Goal: Information Seeking & Learning: Learn about a topic

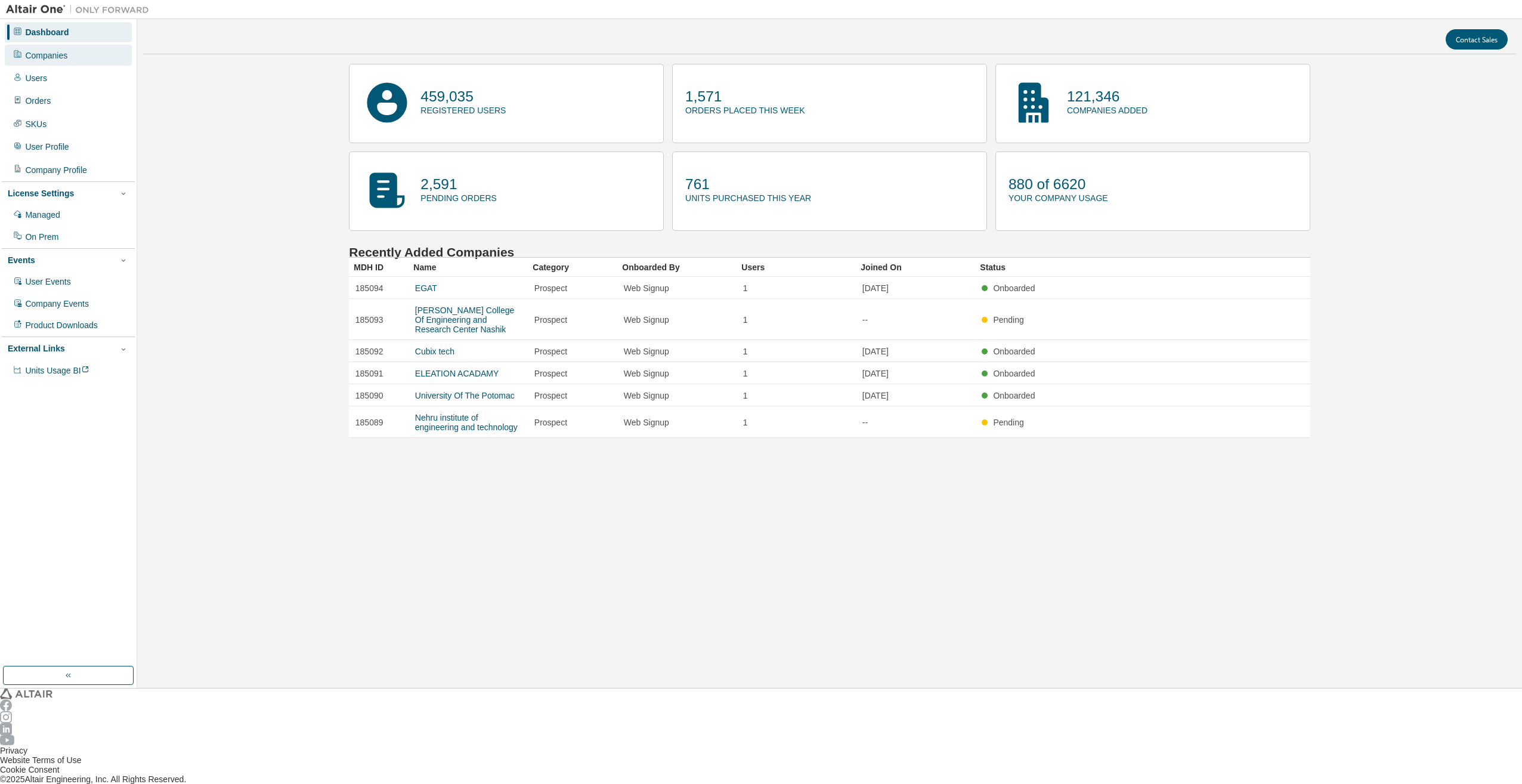
click at [51, 58] on div "Companies" at bounding box center [68, 55] width 127 height 20
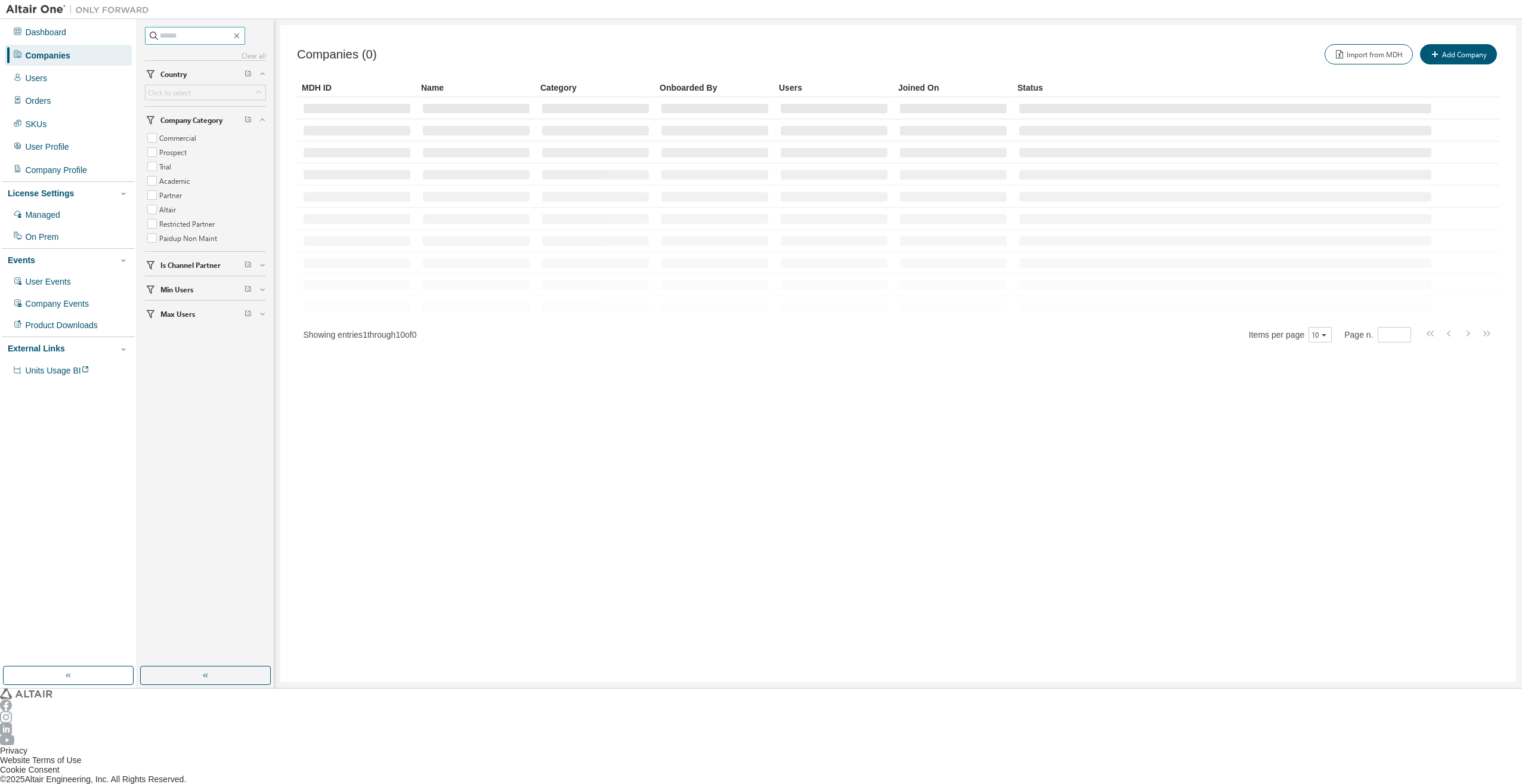
click at [206, 38] on input "text" at bounding box center [195, 36] width 72 height 12
type input "****"
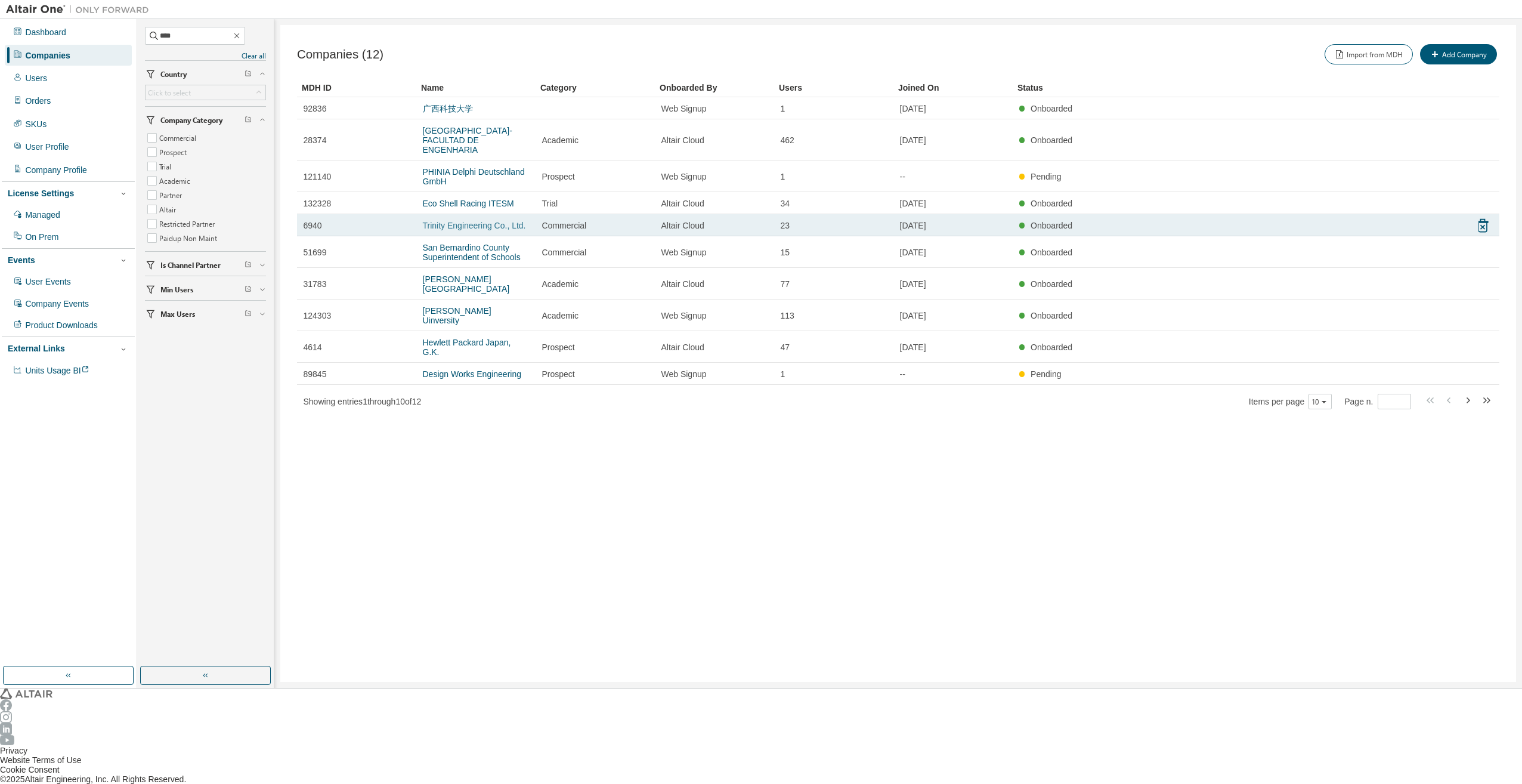
click at [467, 221] on link "Trinity Engineering Co., Ltd." at bounding box center [474, 225] width 103 height 9
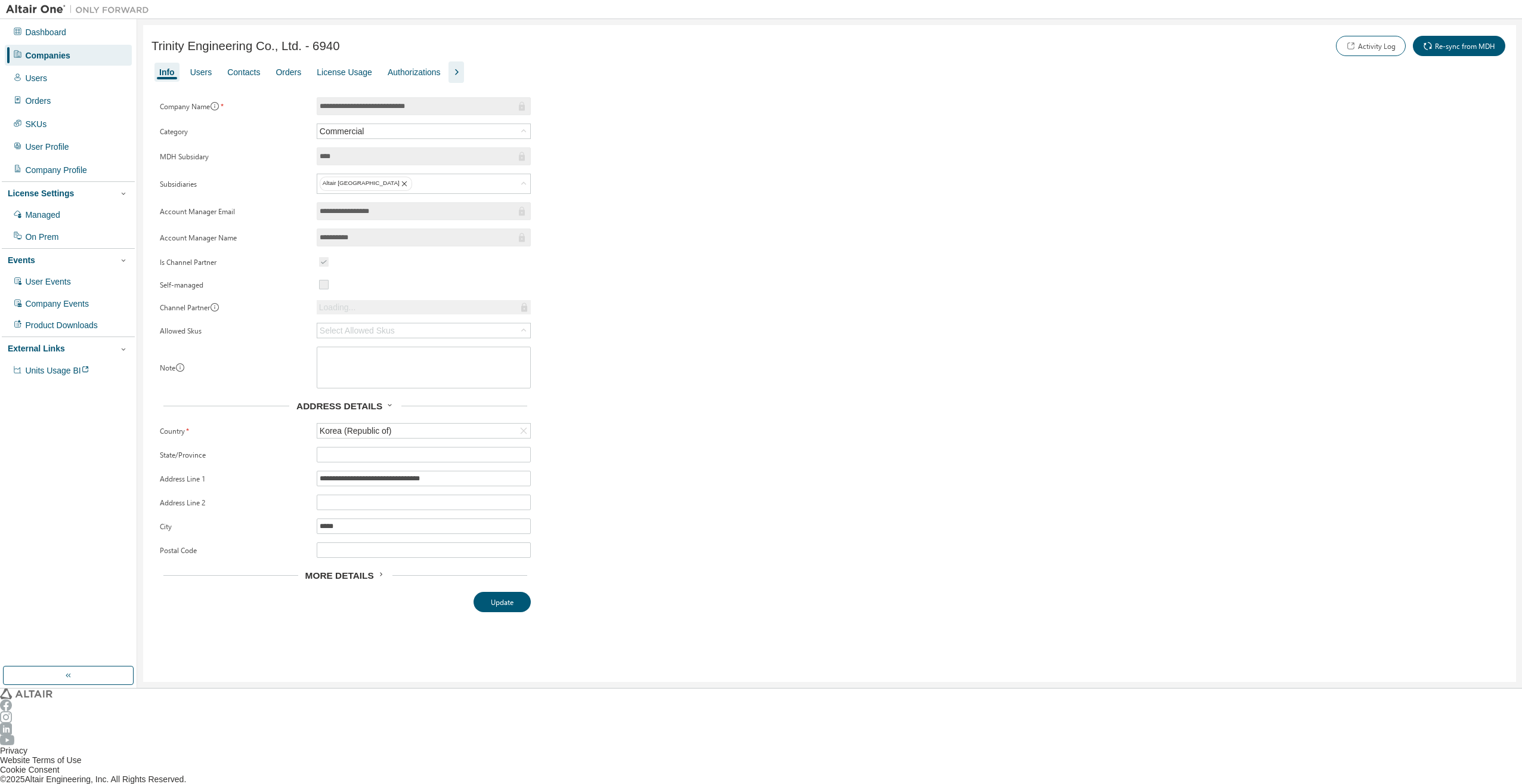
click at [449, 75] on icon "button" at bounding box center [456, 72] width 14 height 14
click at [528, 72] on div "Groups" at bounding box center [542, 72] width 28 height 9
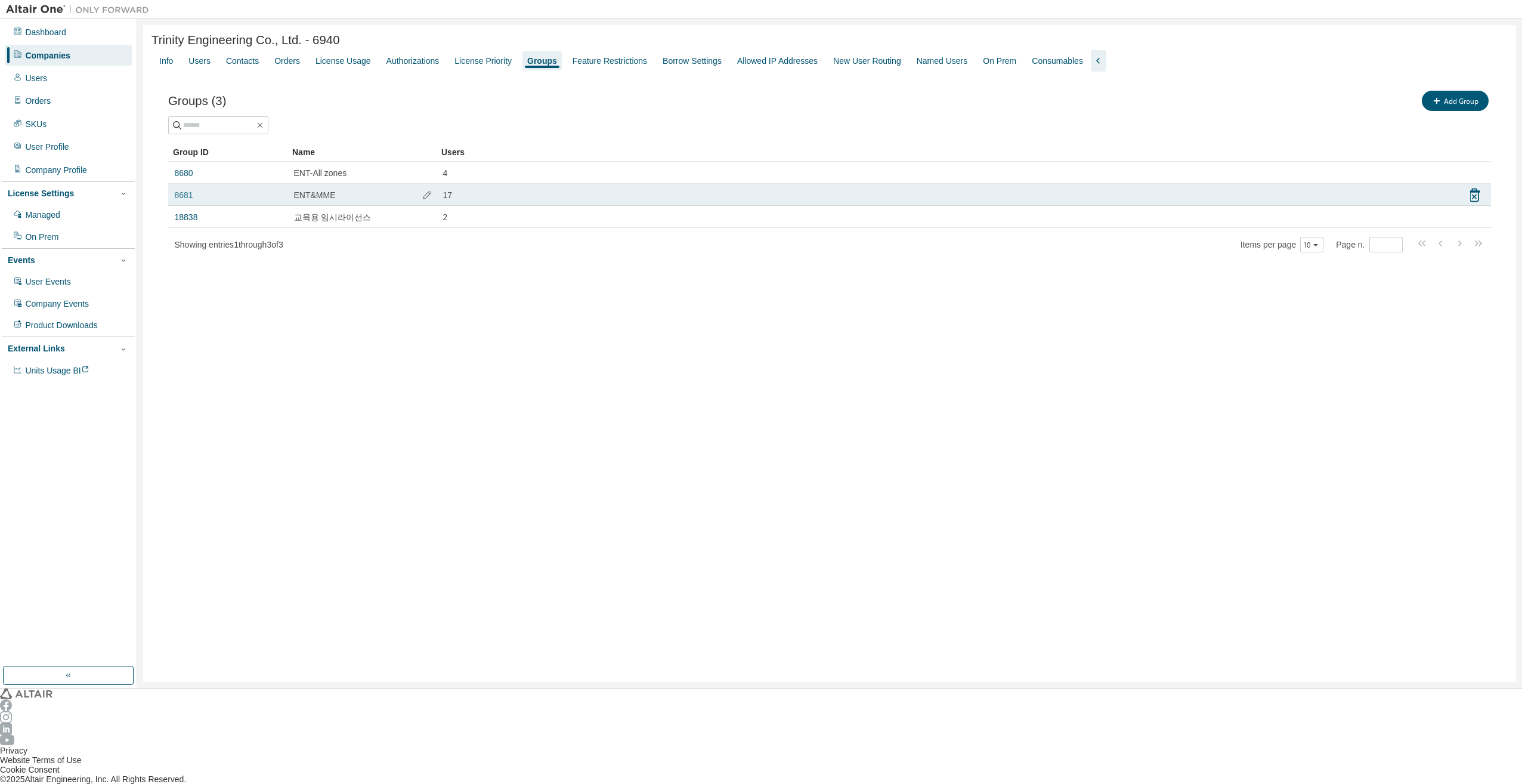
click at [176, 190] on link "8681" at bounding box center [183, 195] width 18 height 9
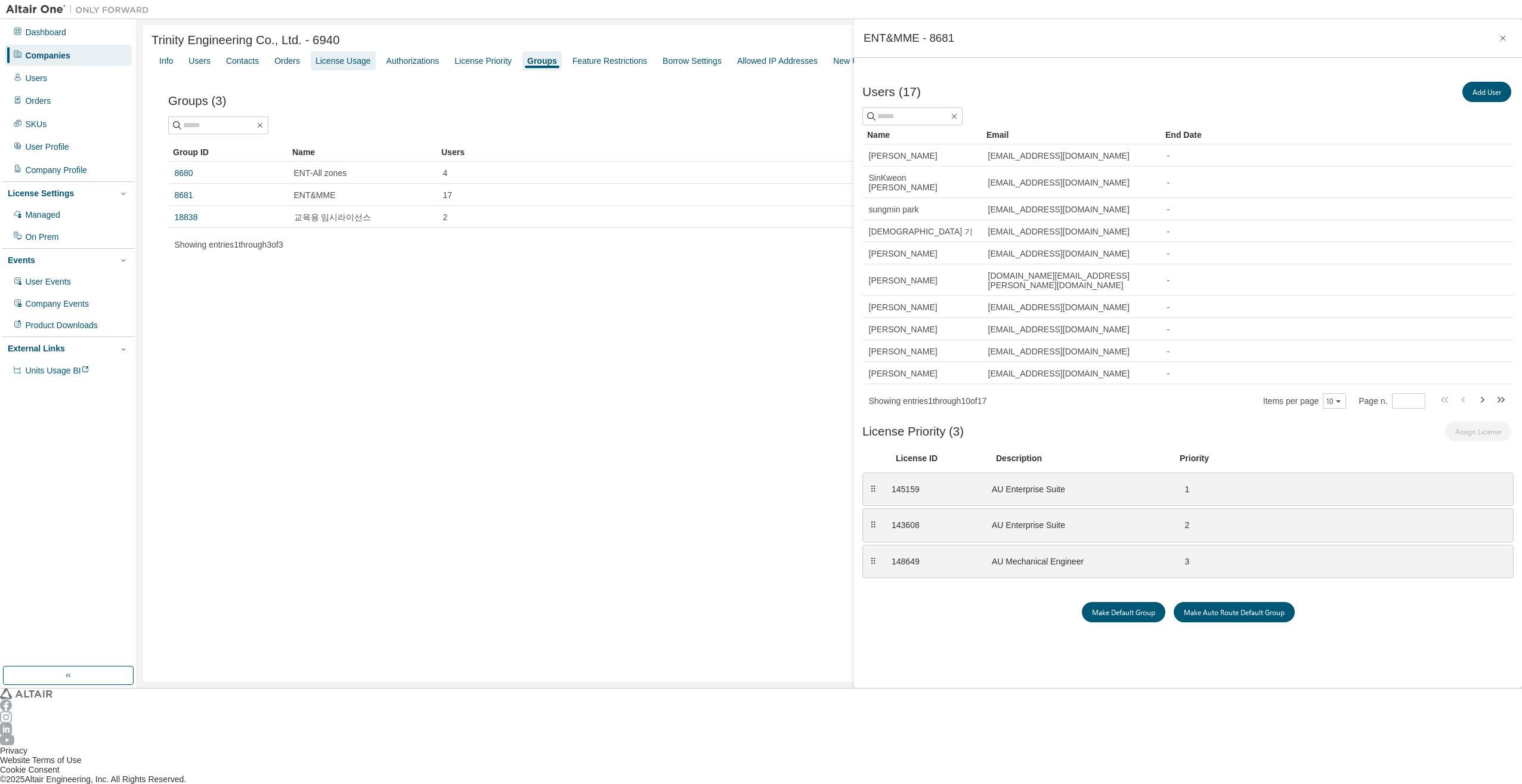
click at [343, 68] on div "License Usage" at bounding box center [343, 61] width 65 height 19
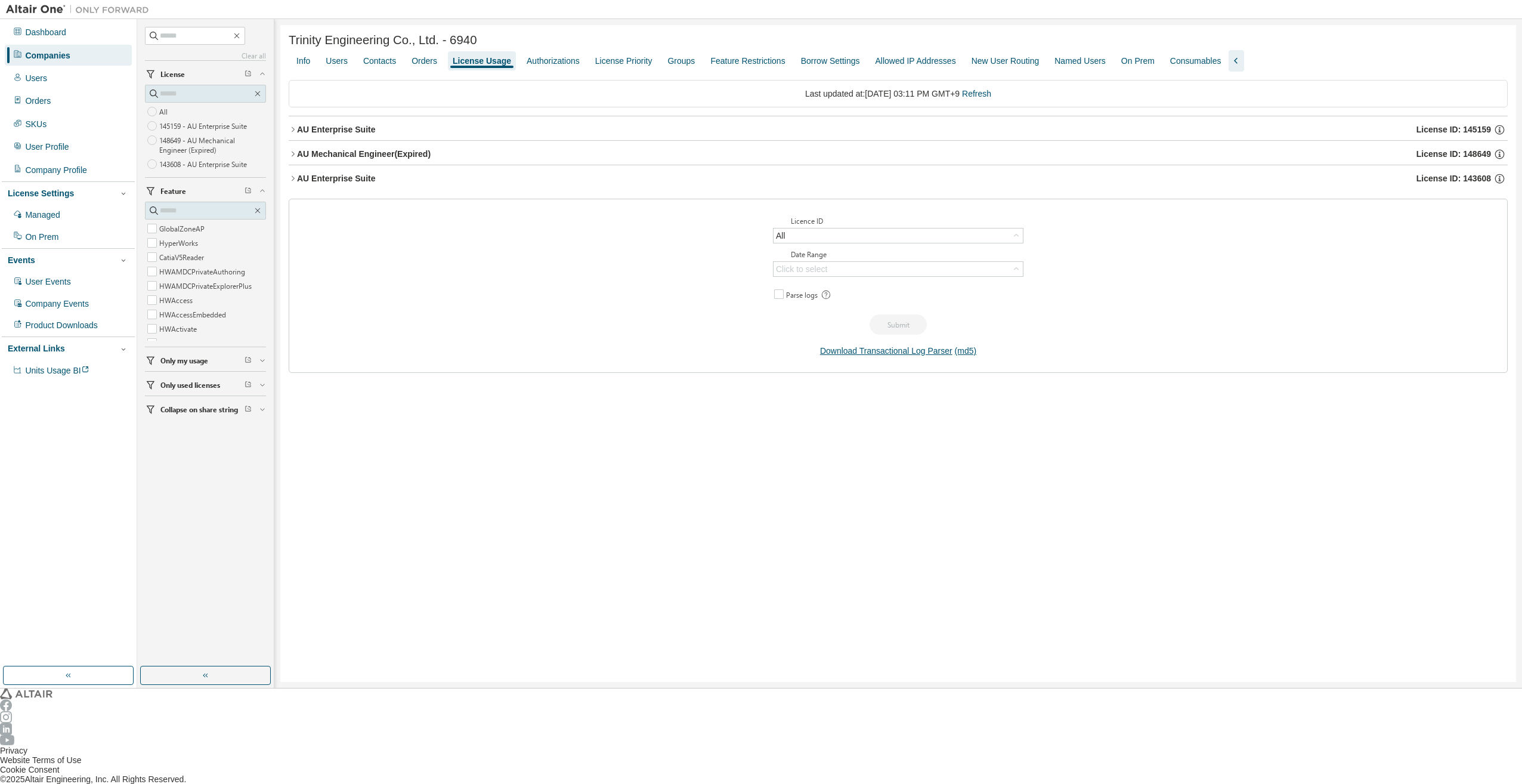
click at [337, 124] on div "AU Enterprise Suite" at bounding box center [336, 129] width 78 height 9
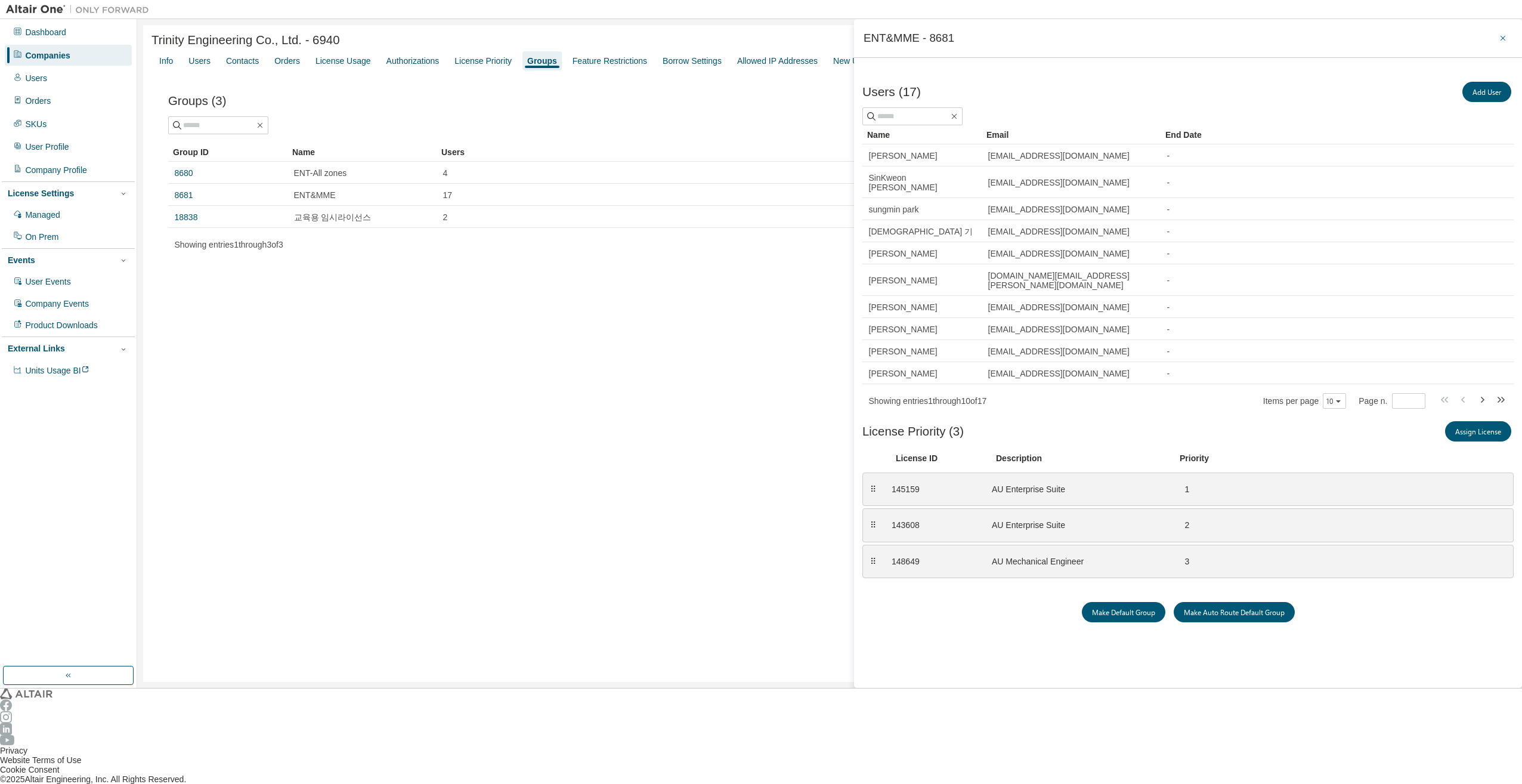
click at [1504, 37] on icon "button" at bounding box center [1503, 38] width 9 height 9
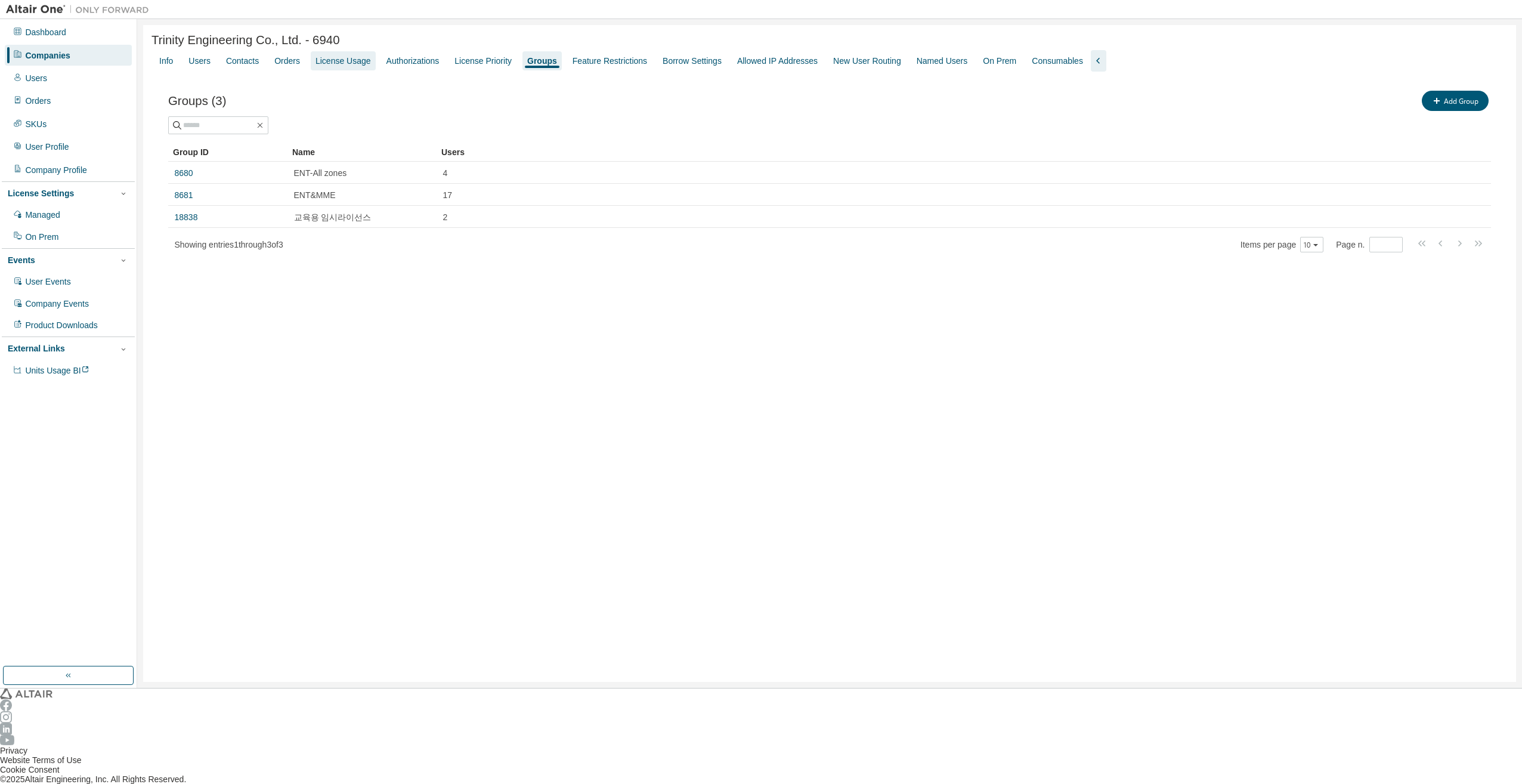
click at [326, 68] on div "License Usage" at bounding box center [343, 61] width 65 height 19
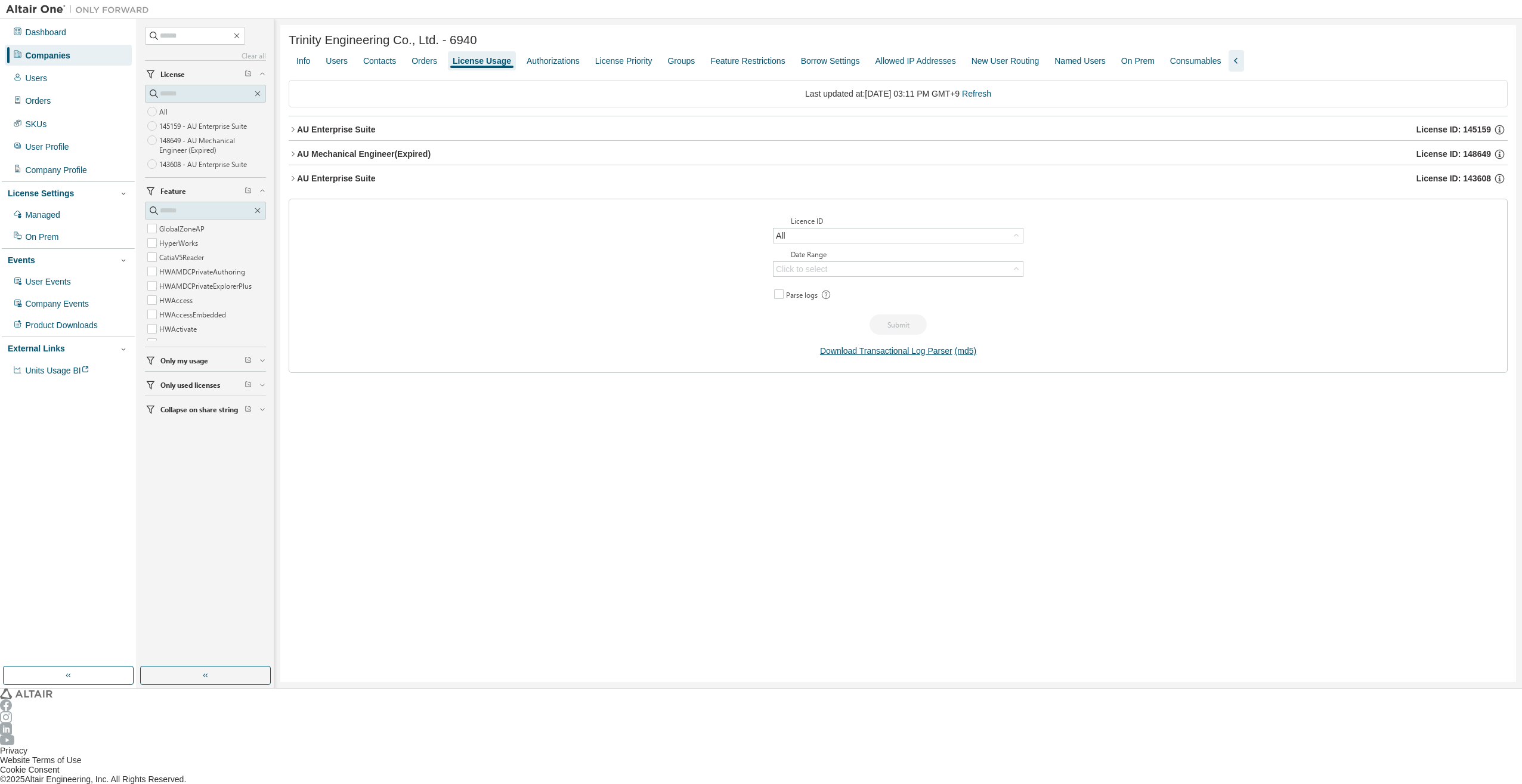
click at [609, 302] on div "Licence ID All Date Range Click to select Parse logs Submit Download Transactio…" at bounding box center [898, 285] width 1219 height 174
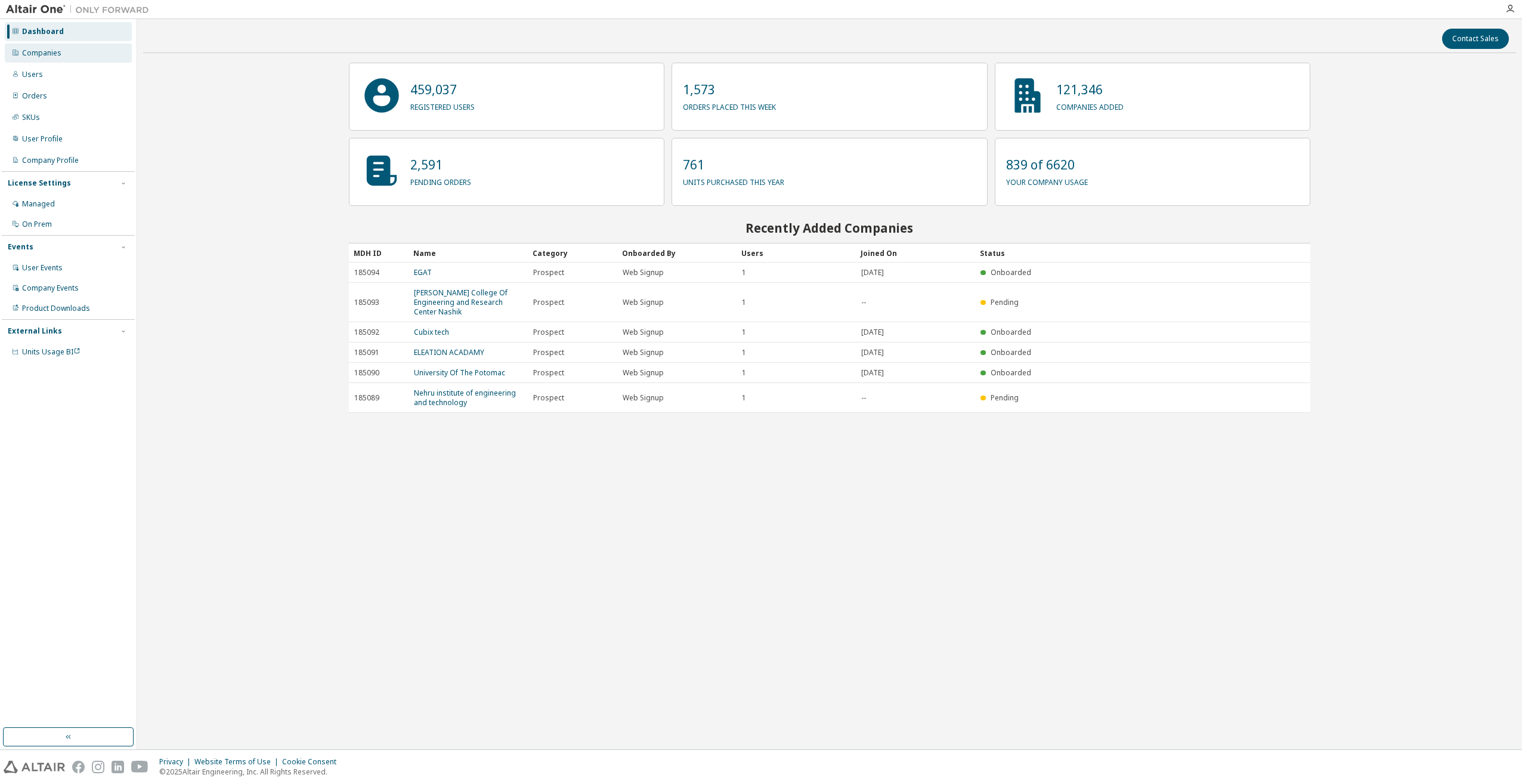
click at [70, 56] on div "Companies" at bounding box center [68, 53] width 127 height 19
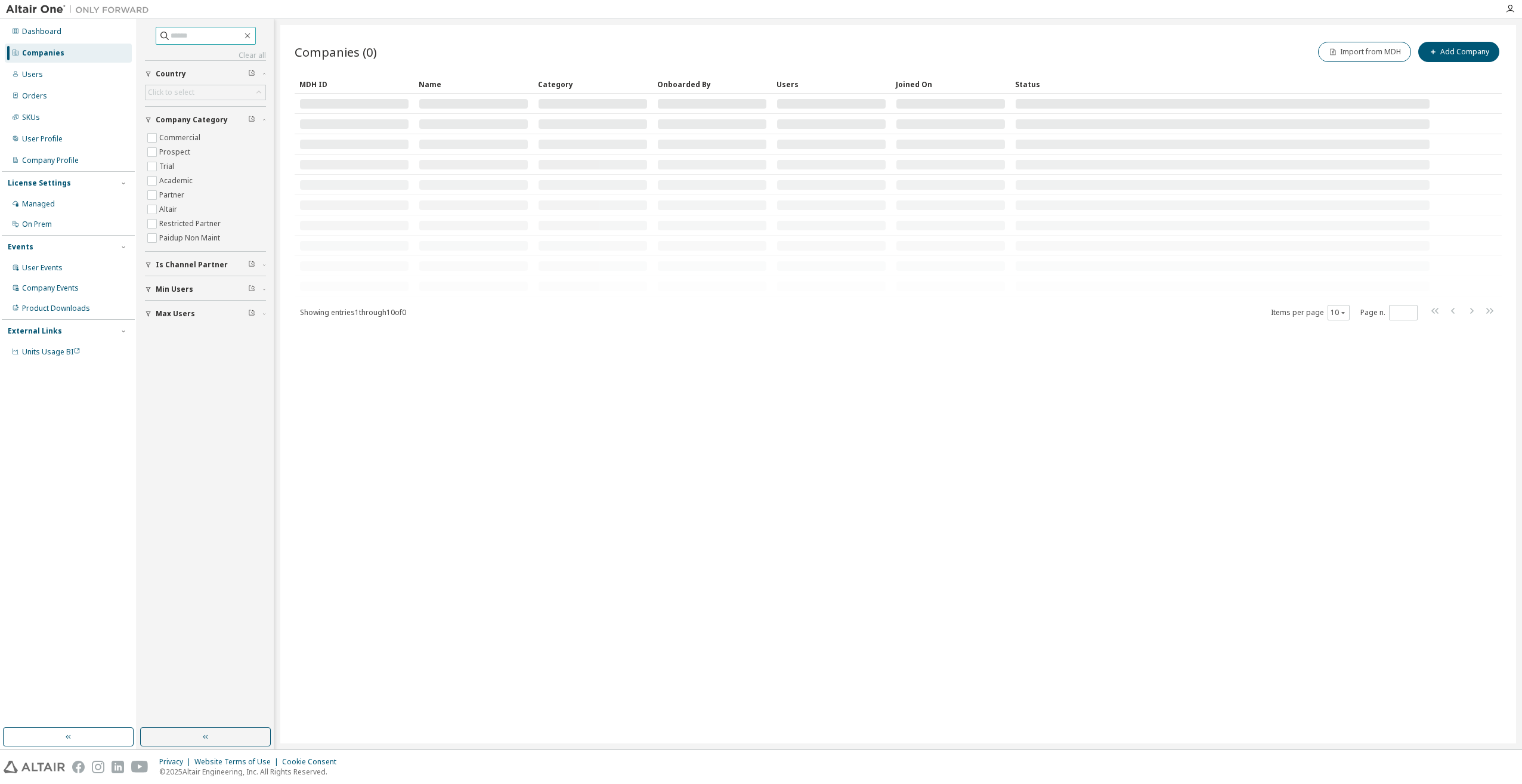
click at [187, 37] on input "text" at bounding box center [206, 36] width 72 height 12
type input "*****"
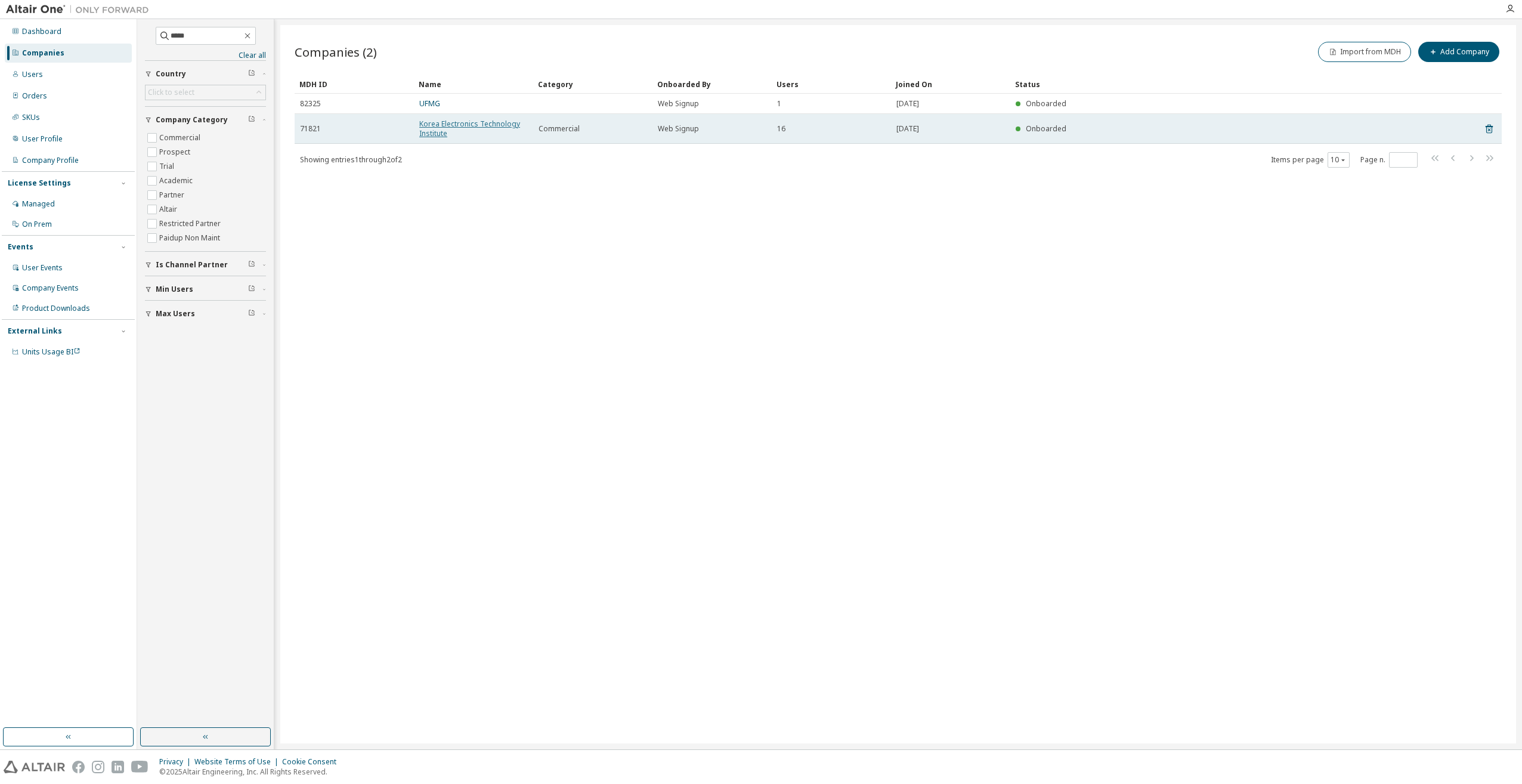
click at [484, 122] on link "Korea Electronics Technology Institute" at bounding box center [469, 128] width 101 height 20
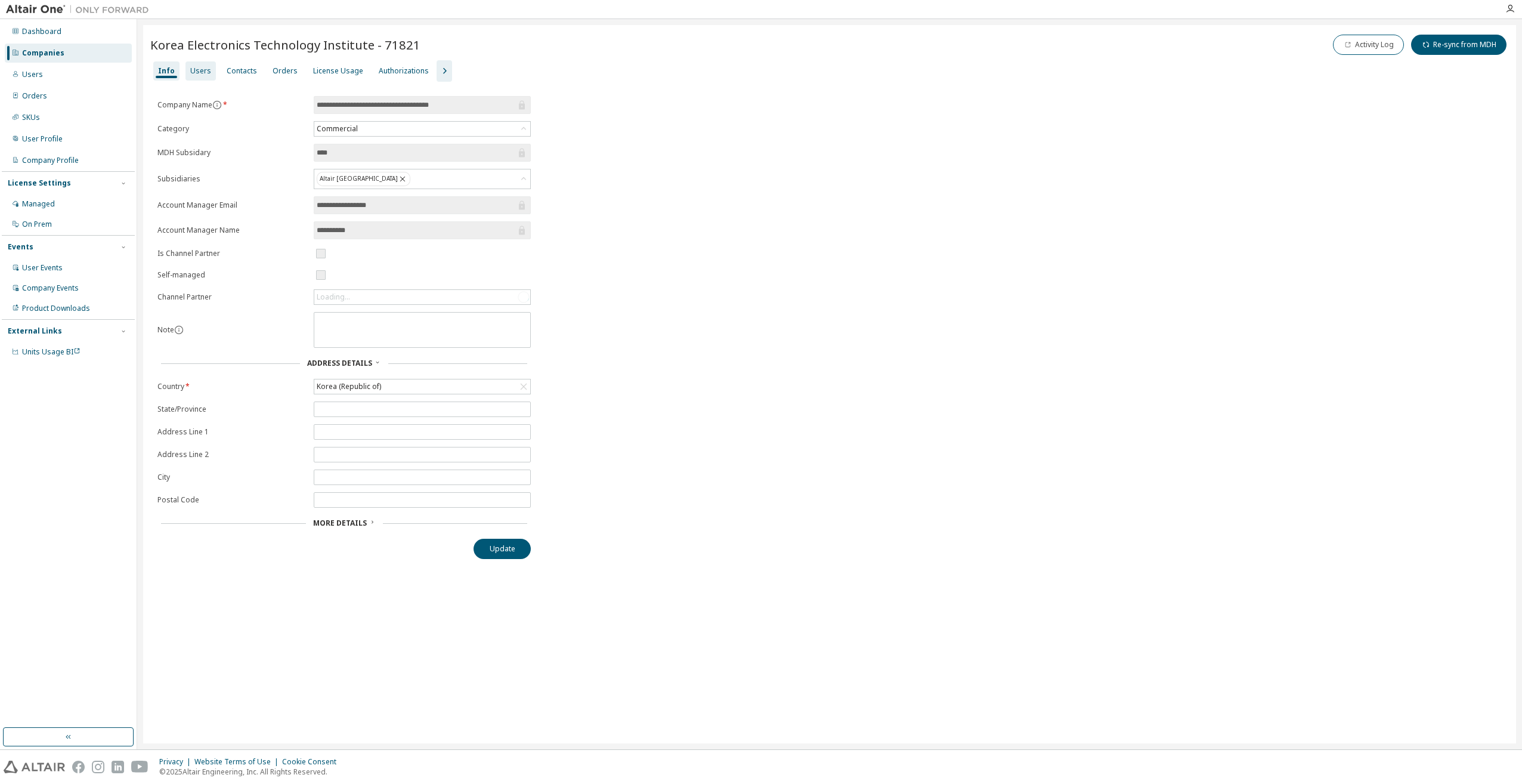
click at [198, 70] on div "Users" at bounding box center [200, 71] width 21 height 9
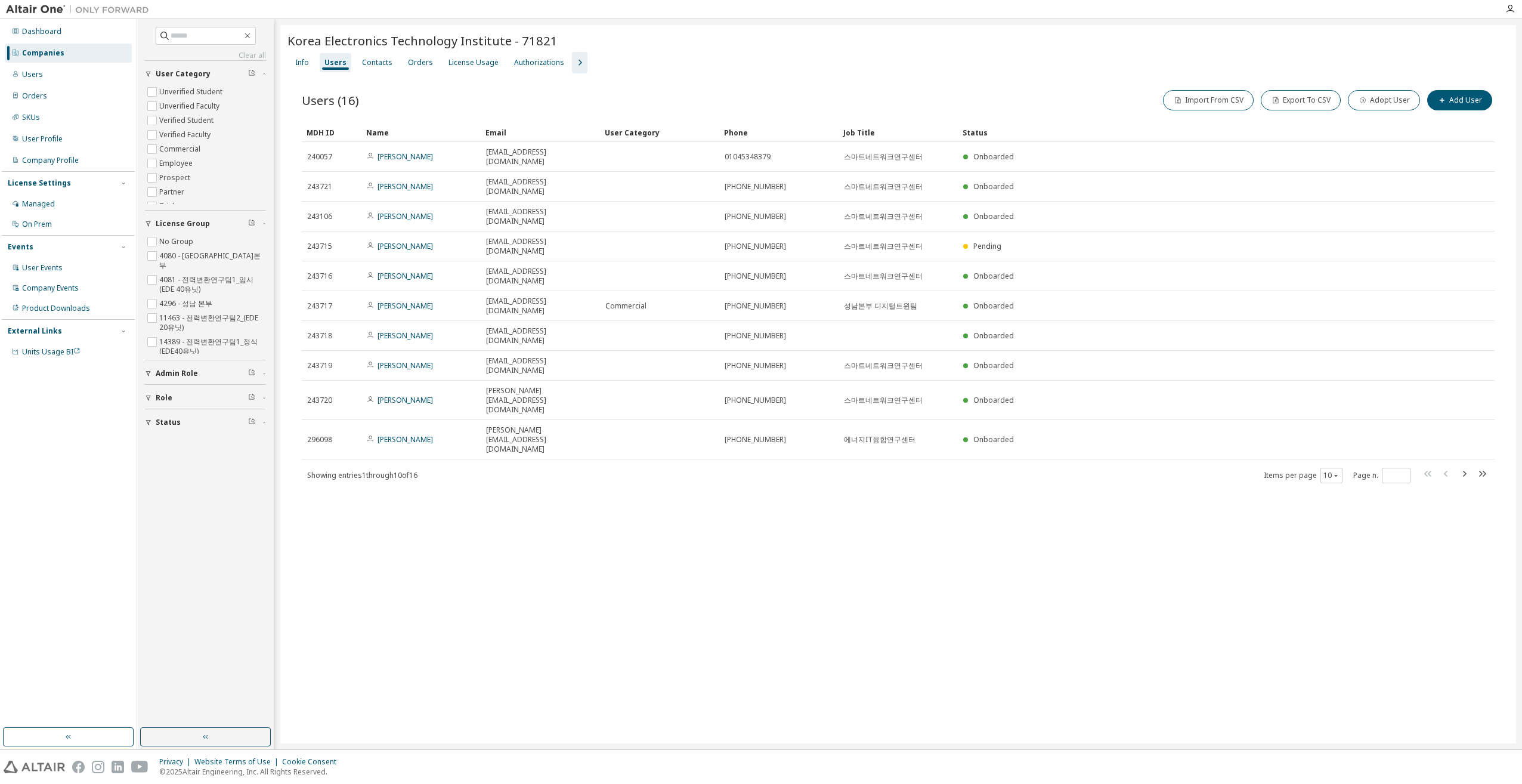
click at [559, 451] on div "Korea Electronics Technology Institute - 71821 Clear Load Save Save As Field Op…" at bounding box center [898, 384] width 1236 height 718
click at [572, 63] on icon "button" at bounding box center [579, 62] width 14 height 14
click at [647, 62] on div "Groups" at bounding box center [660, 63] width 26 height 9
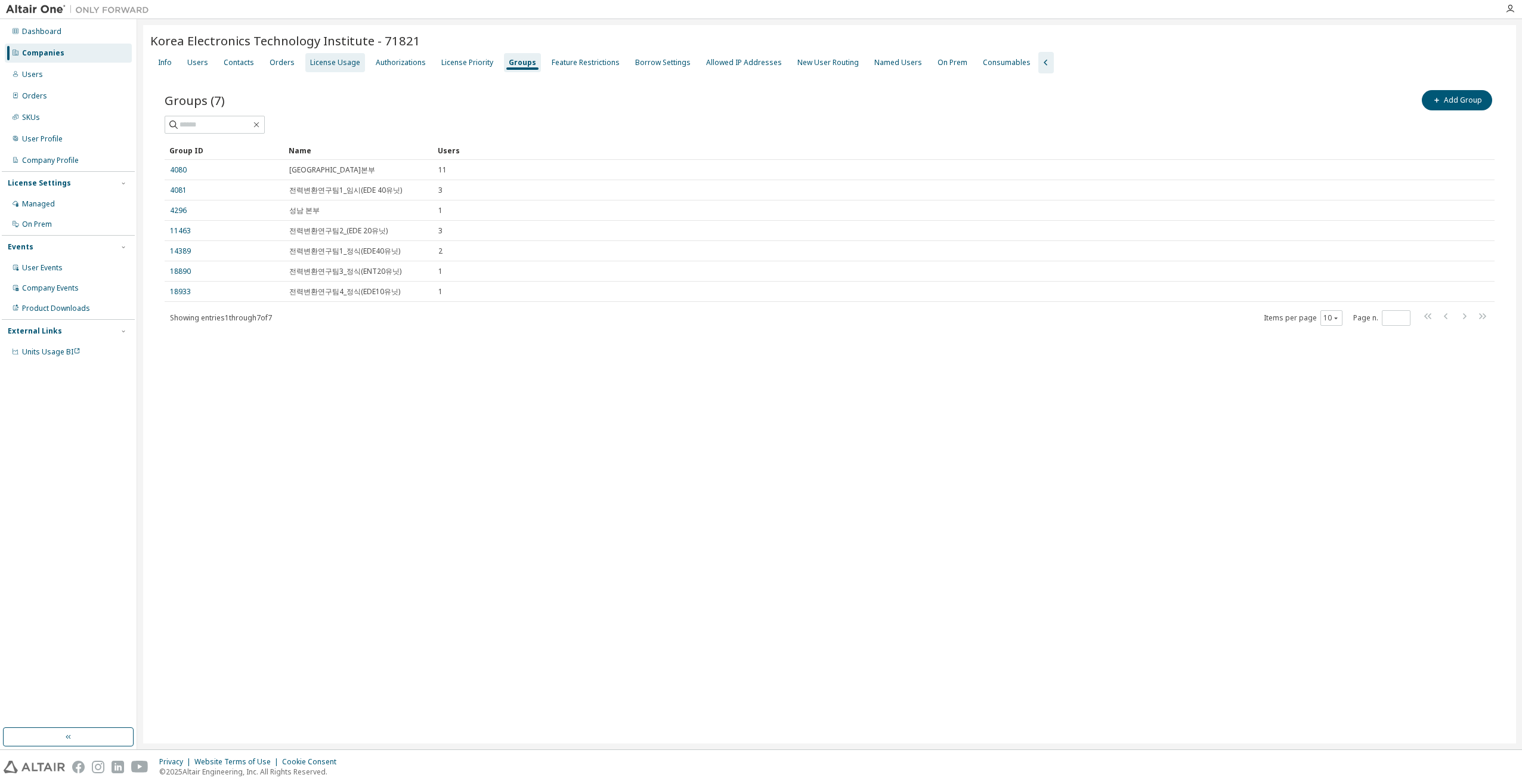
click at [322, 62] on div "License Usage" at bounding box center [336, 63] width 50 height 9
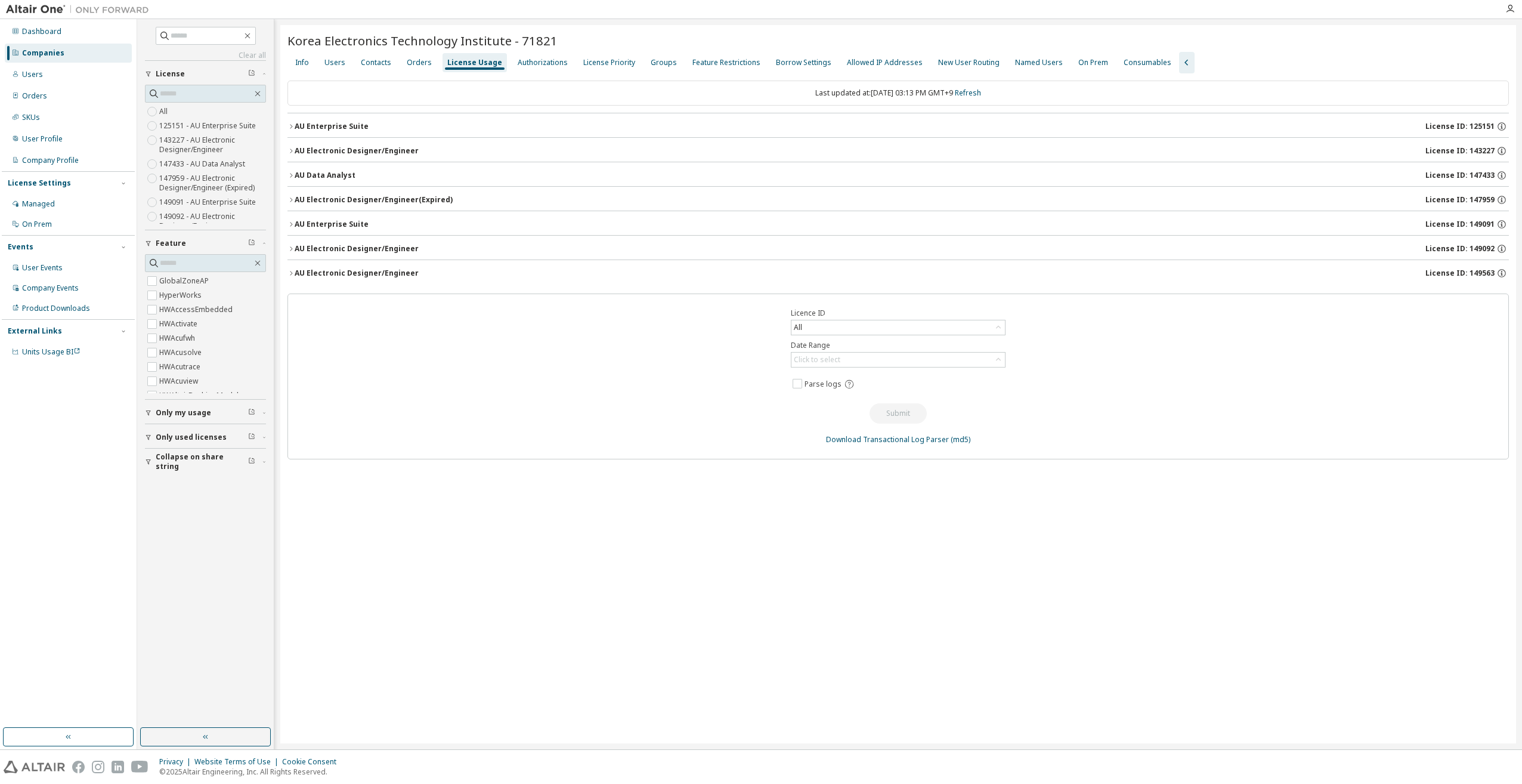
click at [306, 126] on div "AU Enterprise Suite" at bounding box center [331, 126] width 74 height 9
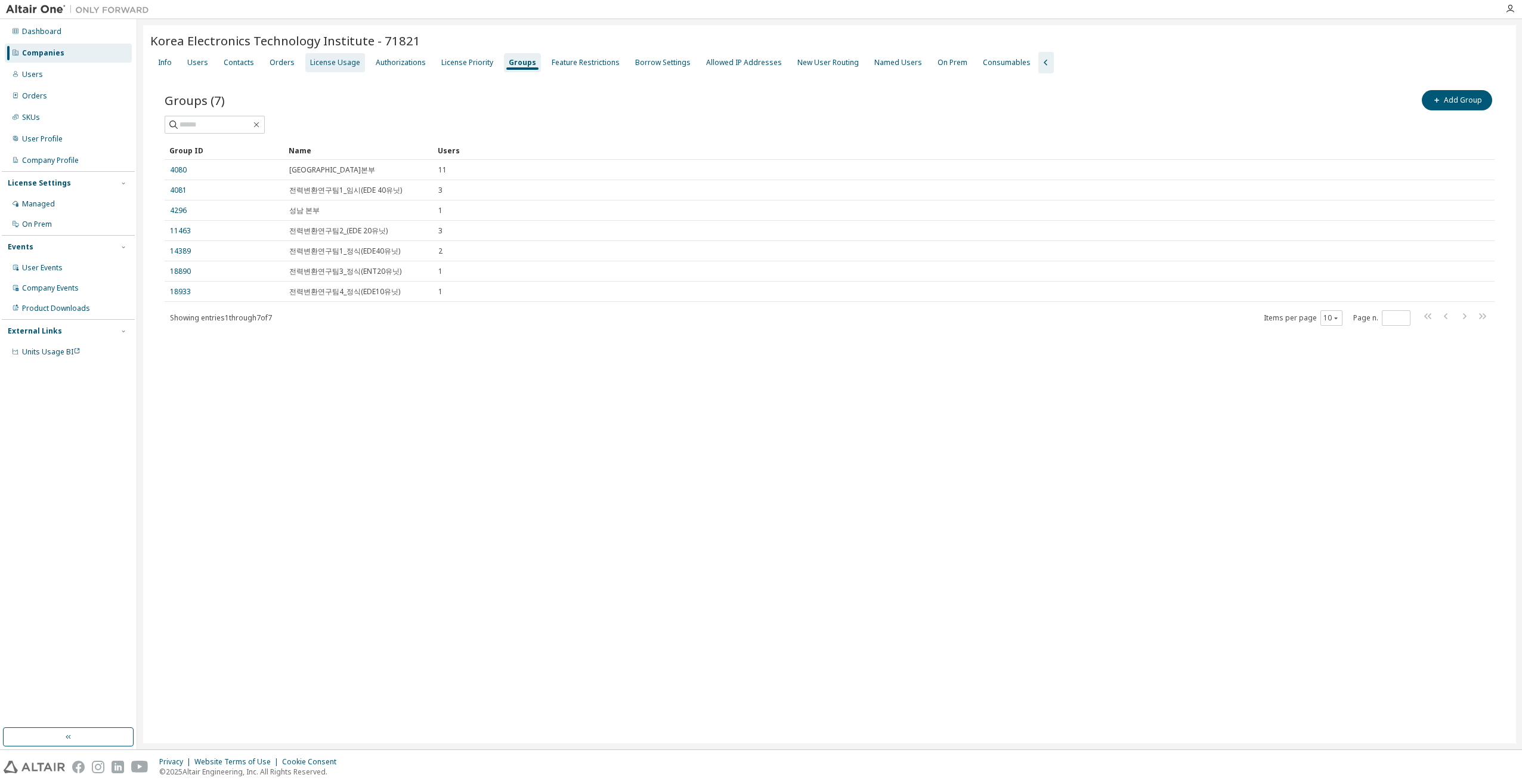
click at [336, 62] on div "License Usage" at bounding box center [336, 63] width 50 height 9
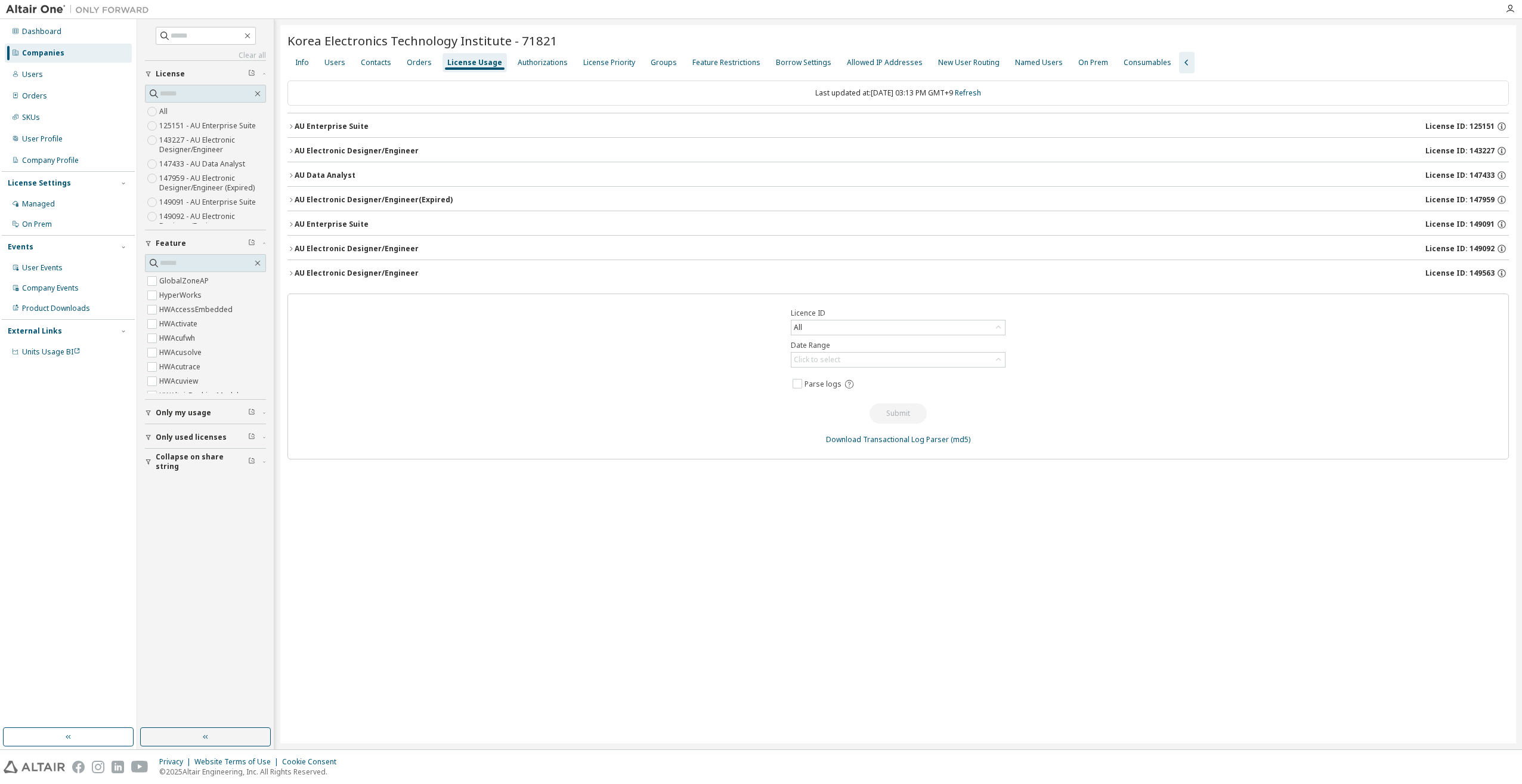
click at [406, 154] on div "AU Electronic Designer/Engineer" at bounding box center [356, 151] width 124 height 9
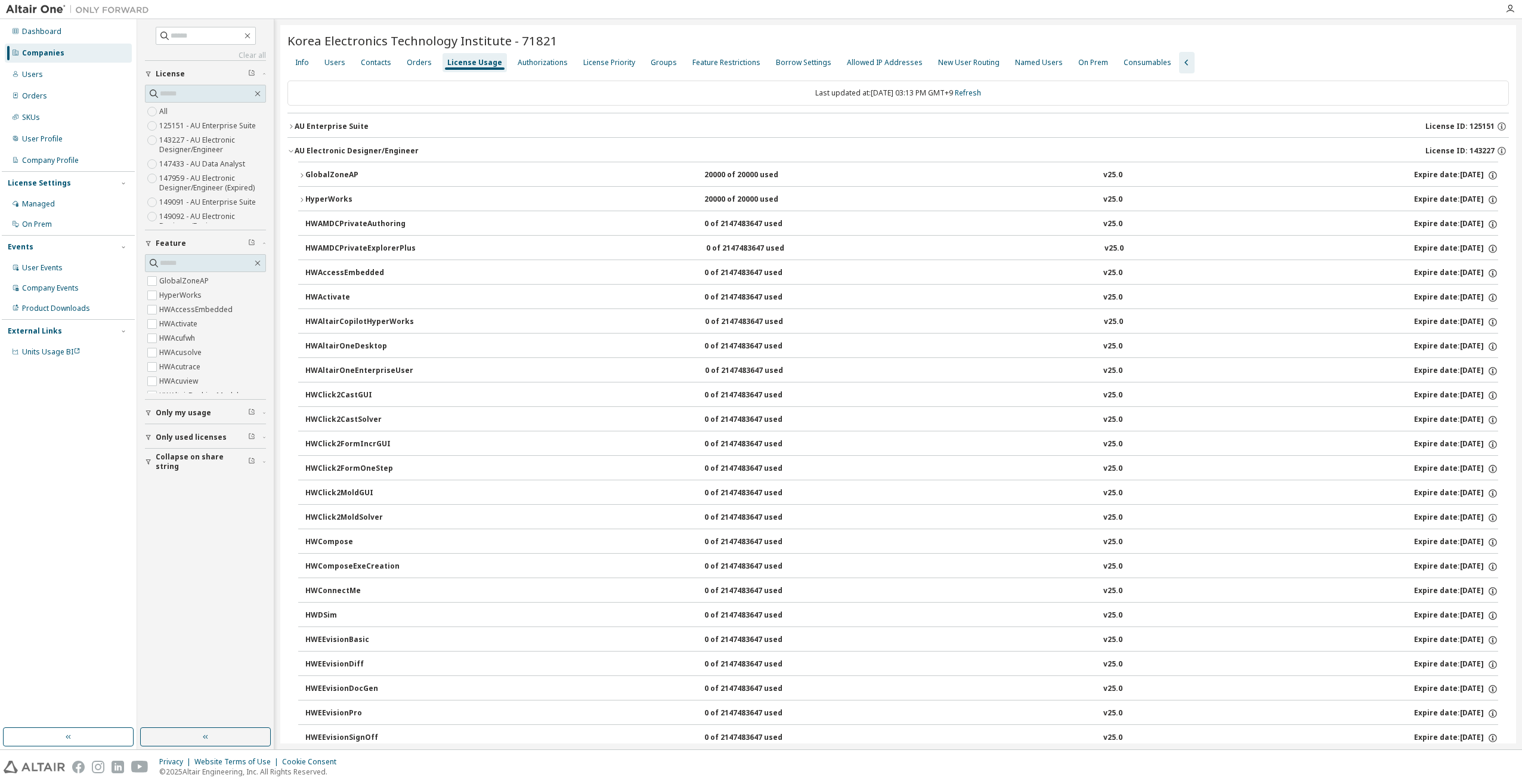
click at [290, 149] on icon "button" at bounding box center [291, 151] width 7 height 7
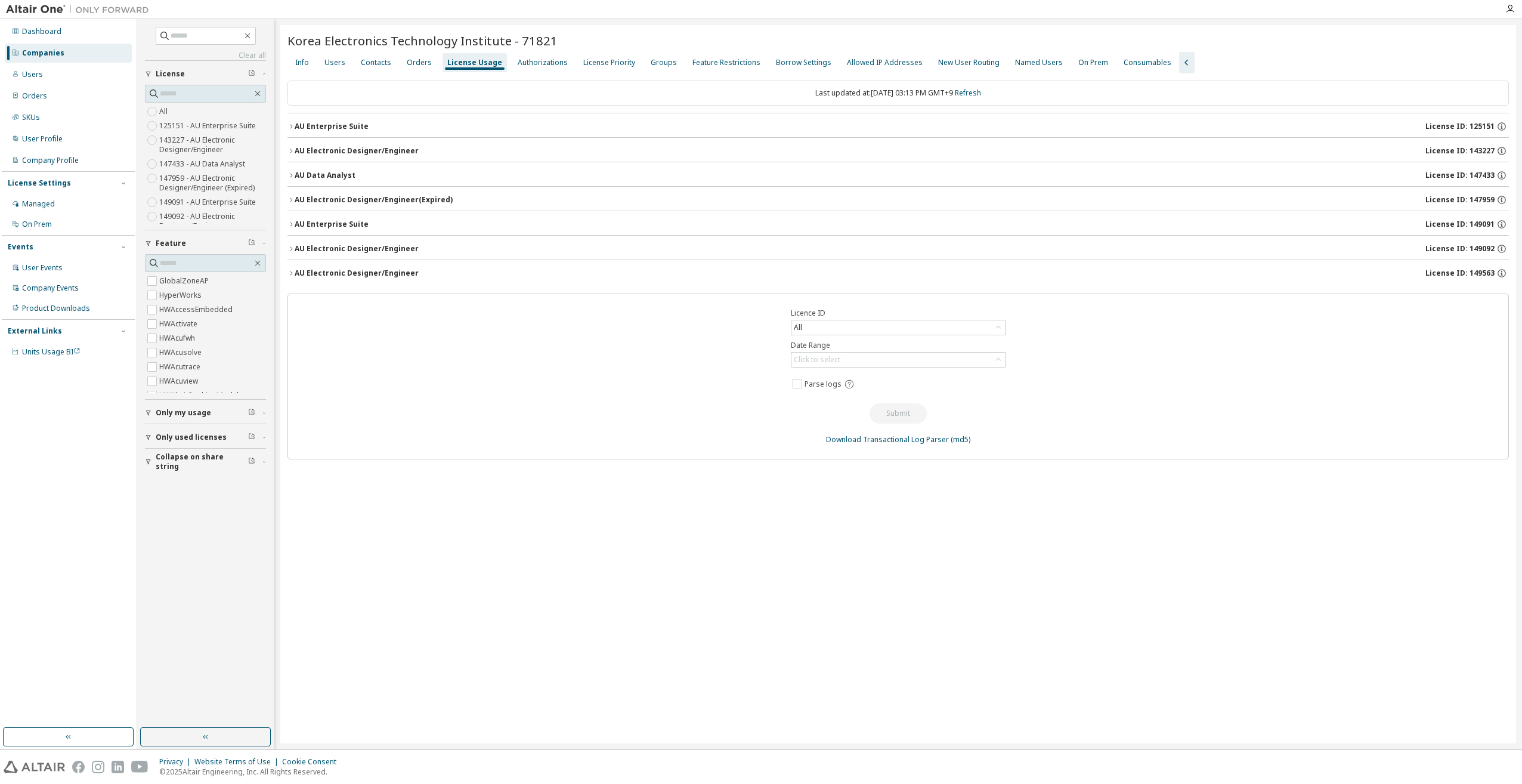
click at [350, 274] on div "AU Electronic Designer/Engineer" at bounding box center [356, 273] width 124 height 9
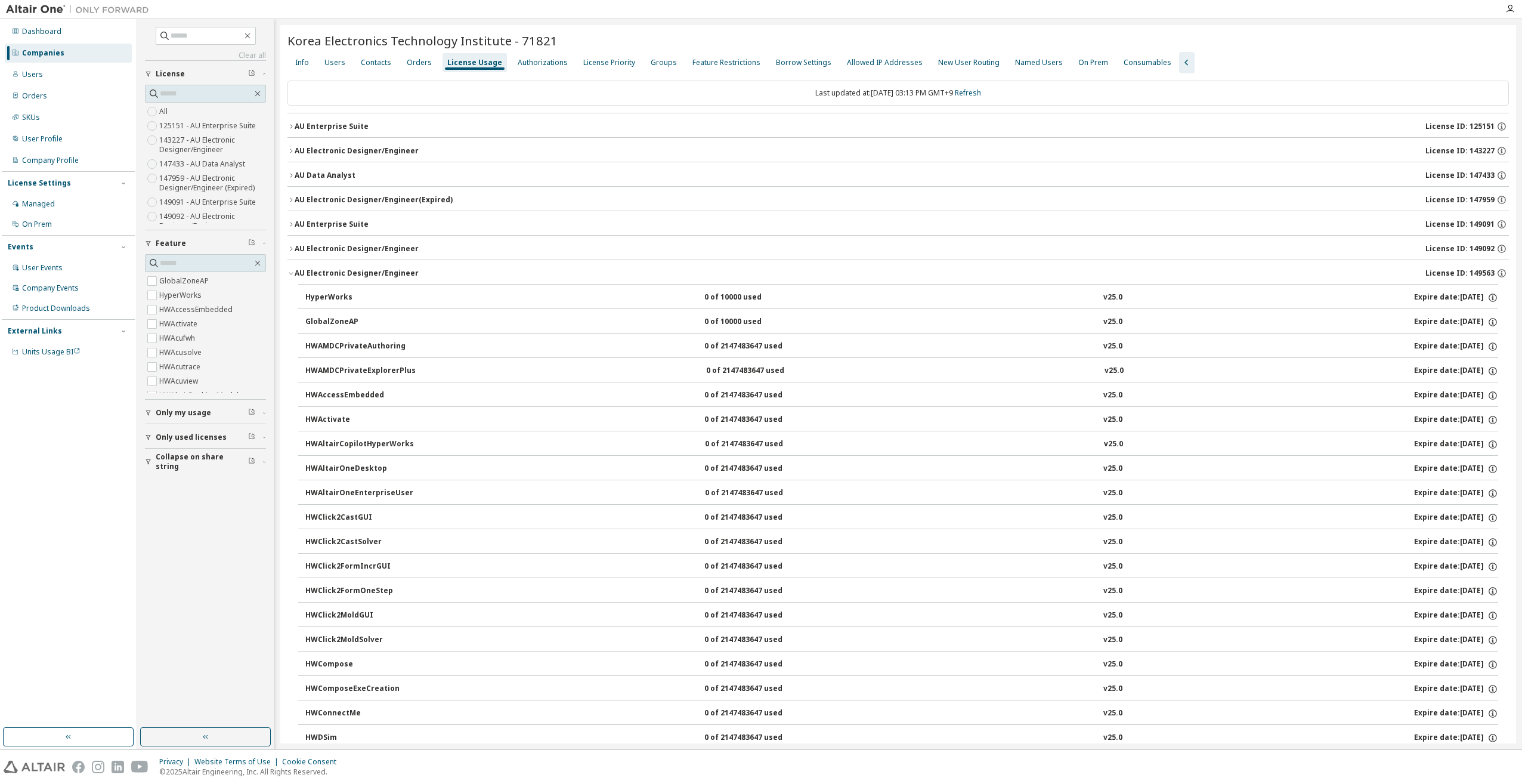
click at [361, 247] on div "AU Electronic Designer/Engineer" at bounding box center [356, 249] width 124 height 9
click at [361, 228] on button "AU Enterprise Suite License ID: 149091" at bounding box center [898, 224] width 1222 height 26
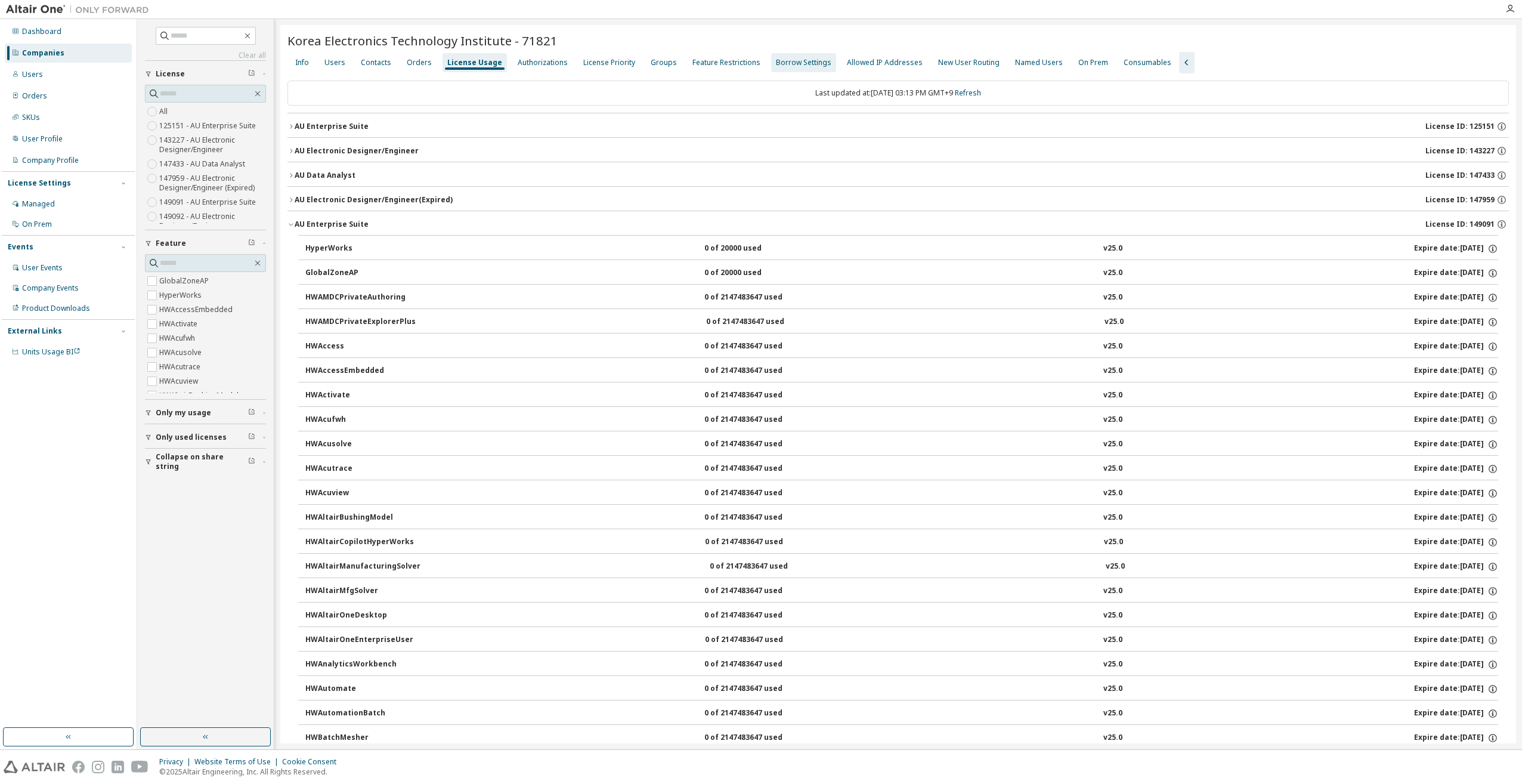
click at [664, 66] on div "Groups" at bounding box center [664, 62] width 36 height 19
